Goal: Navigation & Orientation: Go to known website

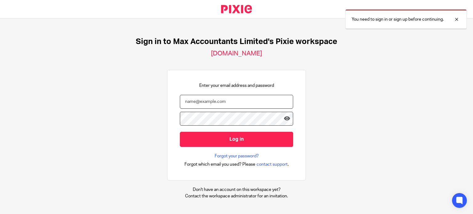
type input "ericas@maxaccountants.co.uk"
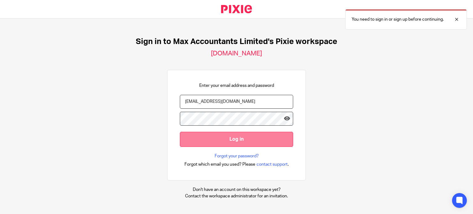
click at [266, 140] on input "Log in" at bounding box center [236, 139] width 113 height 15
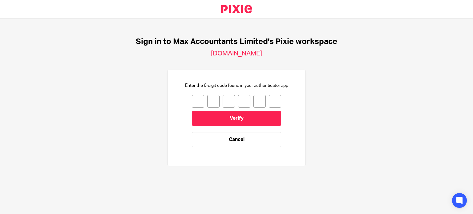
drag, startPoint x: 194, startPoint y: 102, endPoint x: 191, endPoint y: 101, distance: 3.9
click at [194, 102] on input "number" at bounding box center [198, 101] width 12 height 13
type input "5"
type input "9"
type input "5"
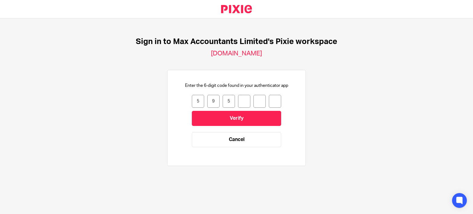
type input "0"
type input "6"
type input "7"
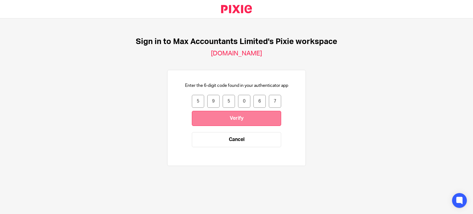
click at [243, 118] on input "Verify" at bounding box center [236, 118] width 89 height 15
